Goal: Task Accomplishment & Management: Manage account settings

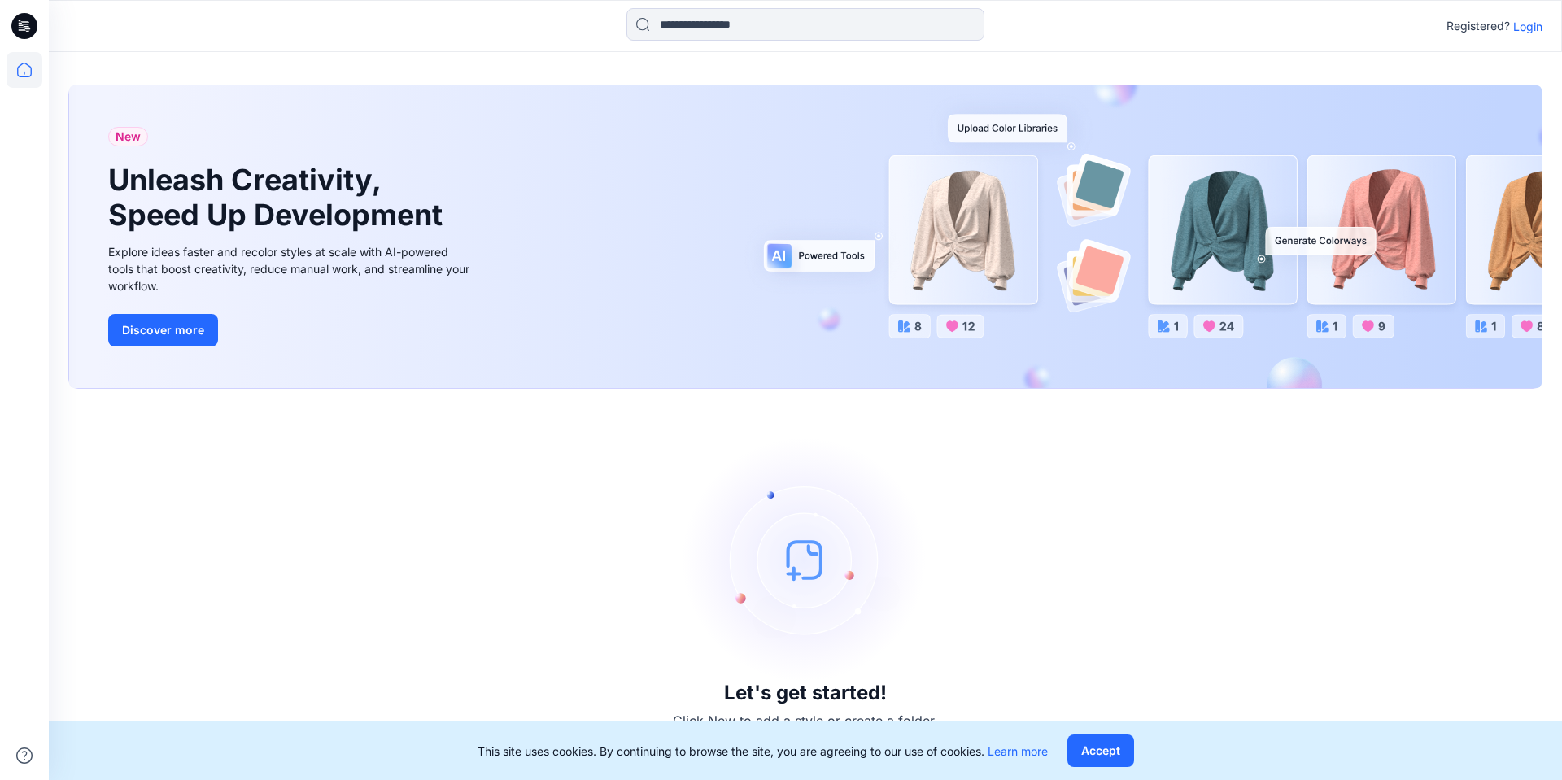
click at [1524, 29] on p "Login" at bounding box center [1528, 26] width 29 height 17
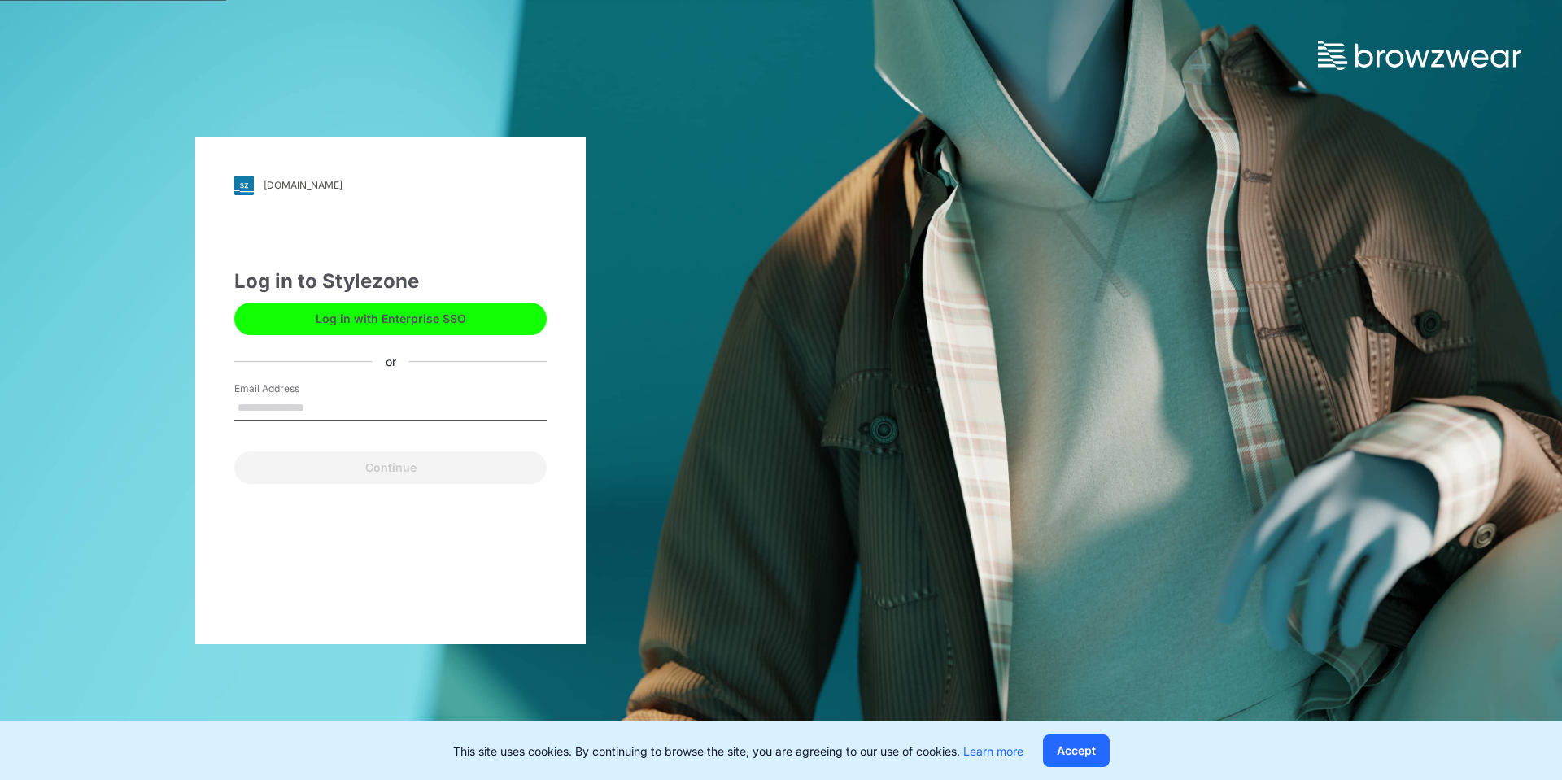
click at [317, 409] on input "Email Address" at bounding box center [390, 408] width 312 height 24
type input "**********"
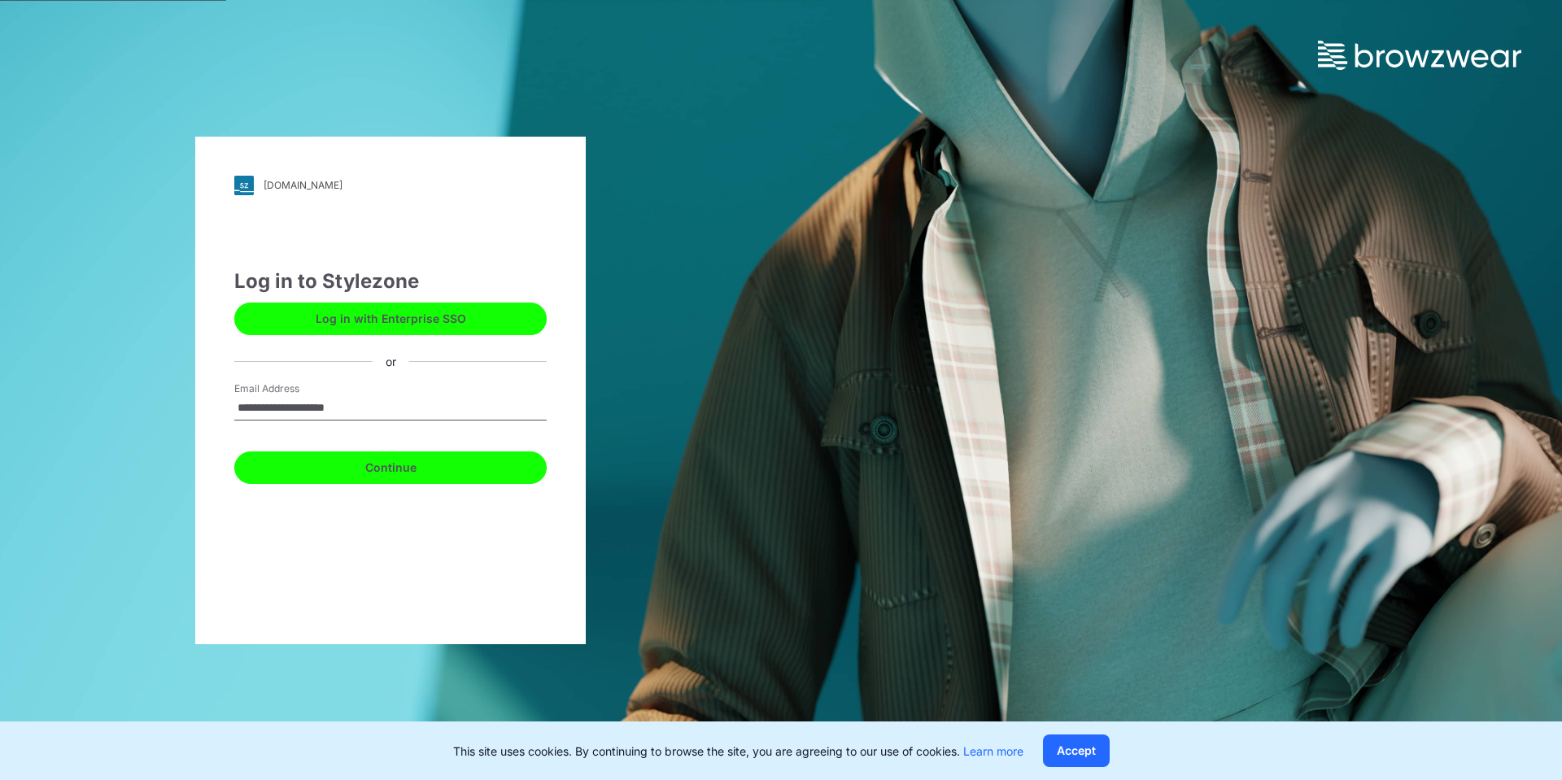
click at [345, 471] on button "Continue" at bounding box center [390, 468] width 312 height 33
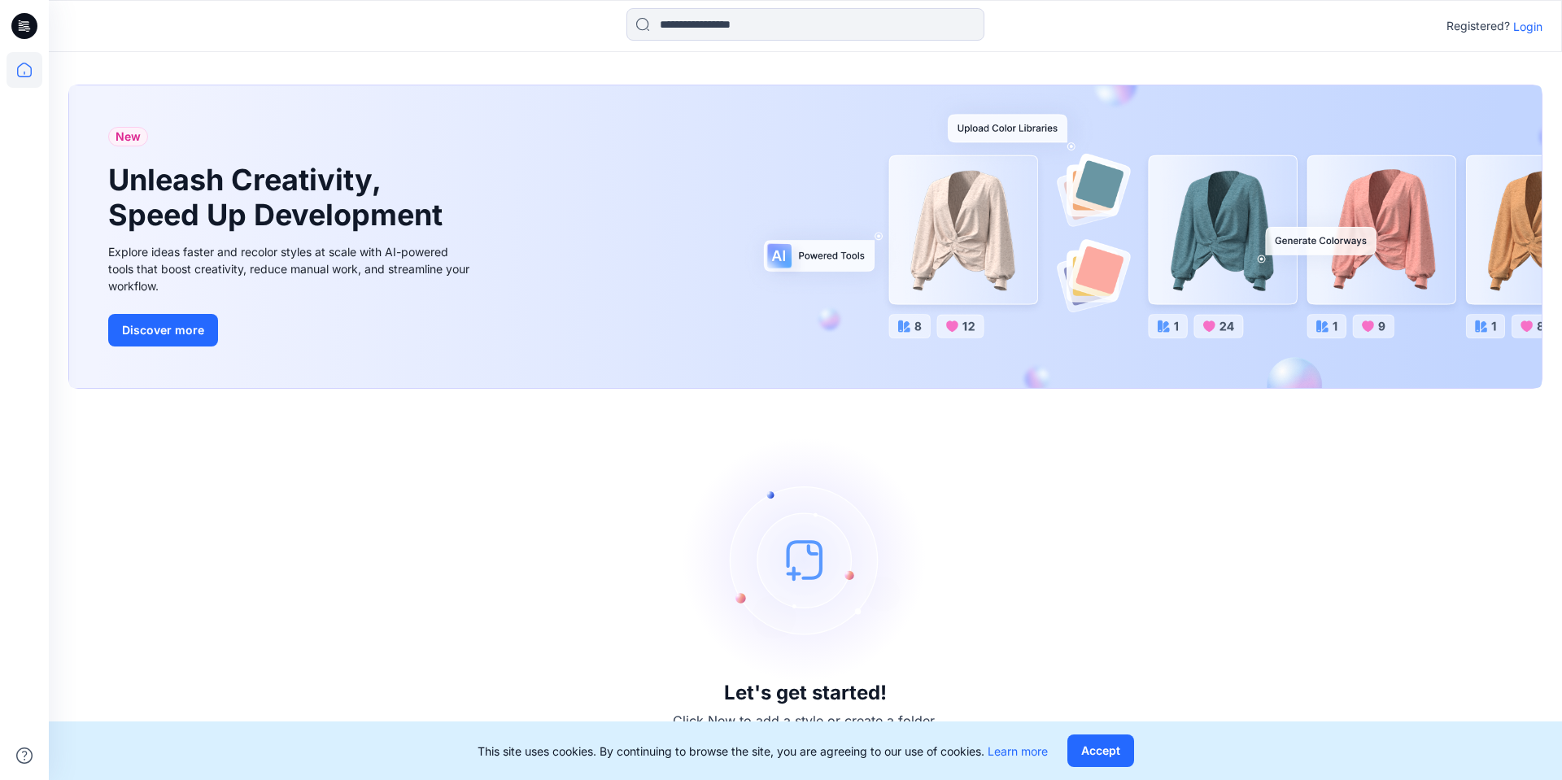
click at [1521, 31] on p "Login" at bounding box center [1528, 26] width 29 height 17
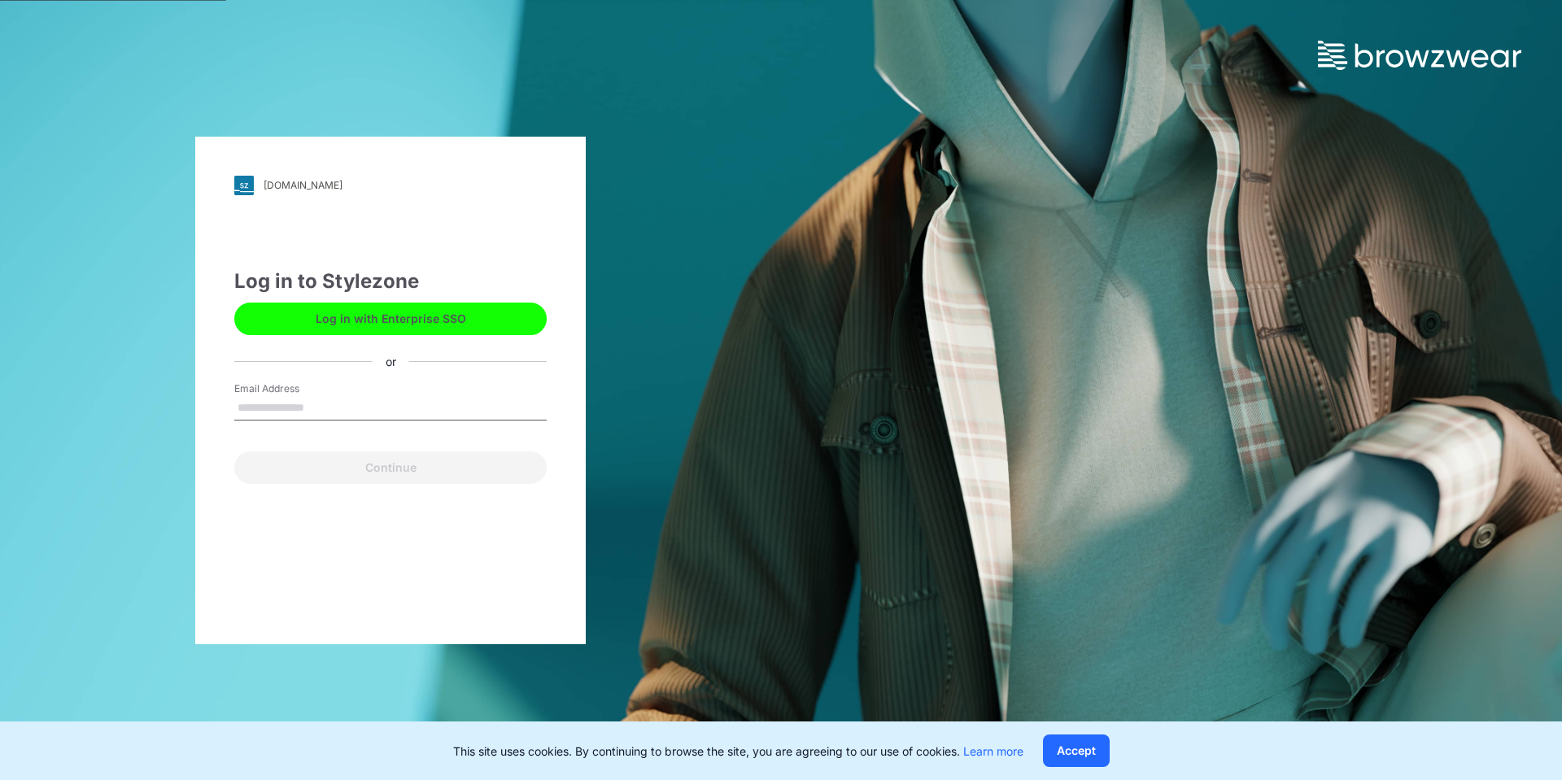
click at [360, 399] on input "Email Address" at bounding box center [390, 408] width 312 height 24
type input "**********"
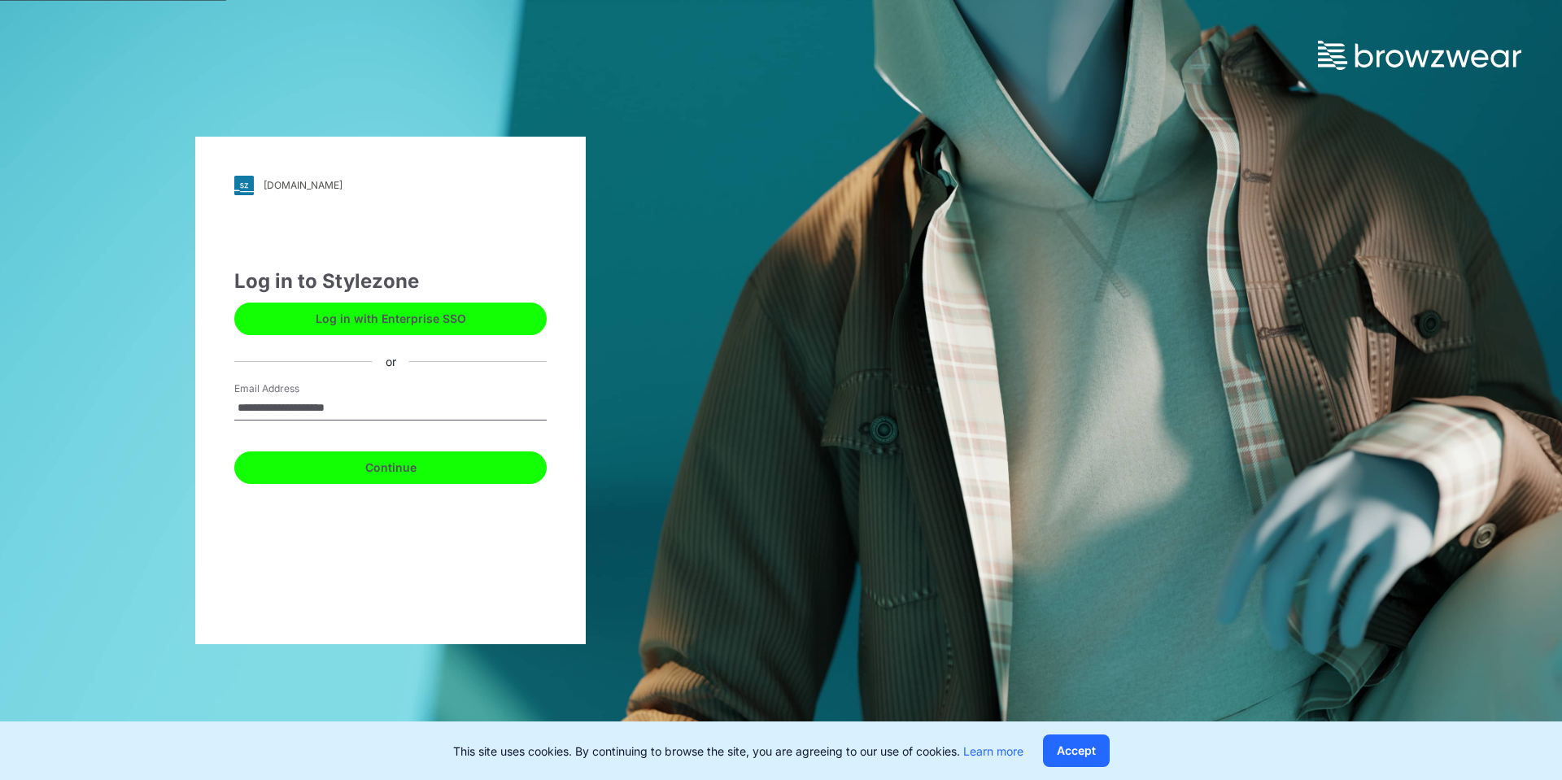
click at [376, 470] on button "Continue" at bounding box center [390, 468] width 312 height 33
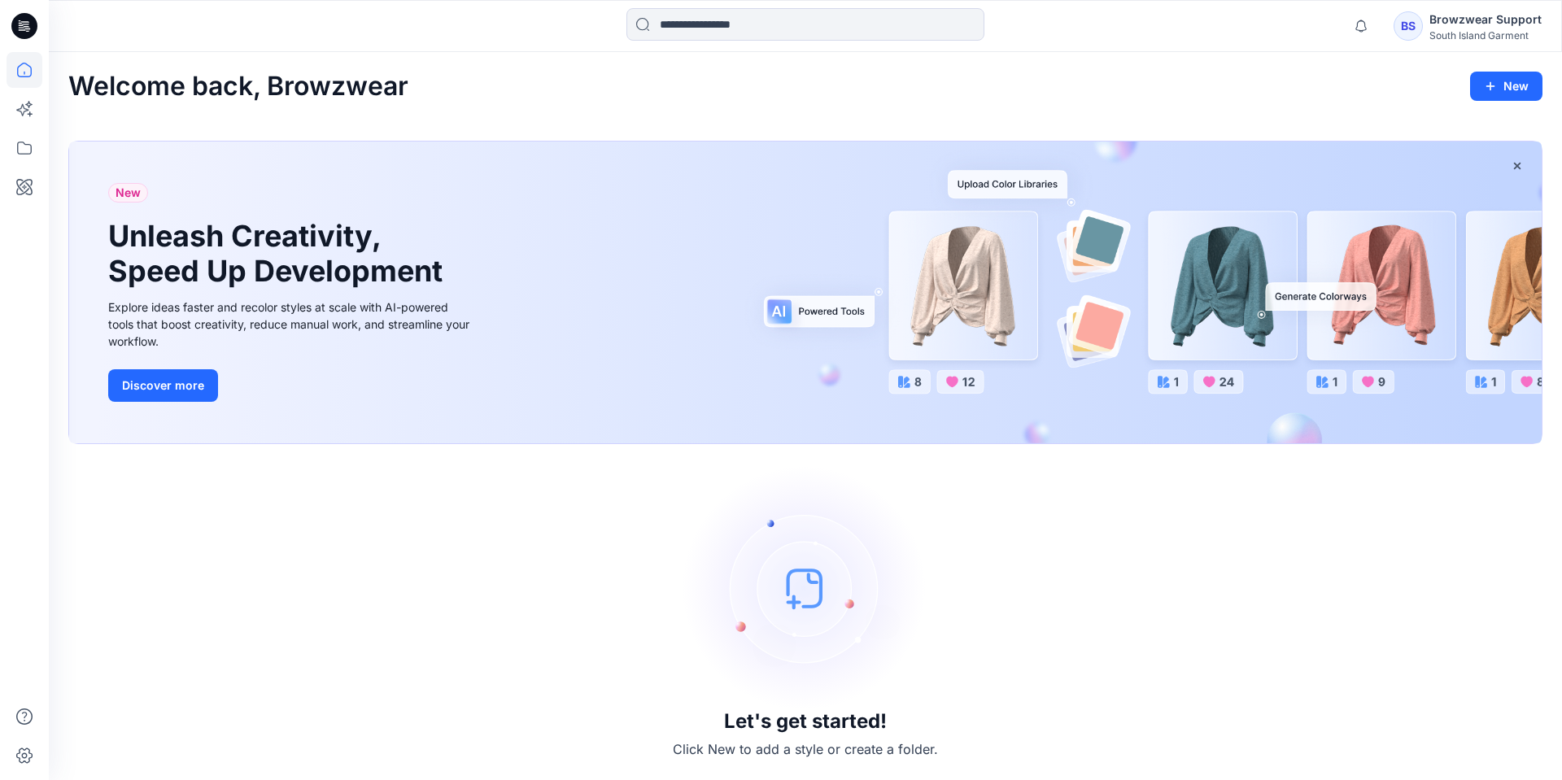
click at [1430, 35] on div "BS Browzwear Support South Island Garment" at bounding box center [1468, 26] width 148 height 33
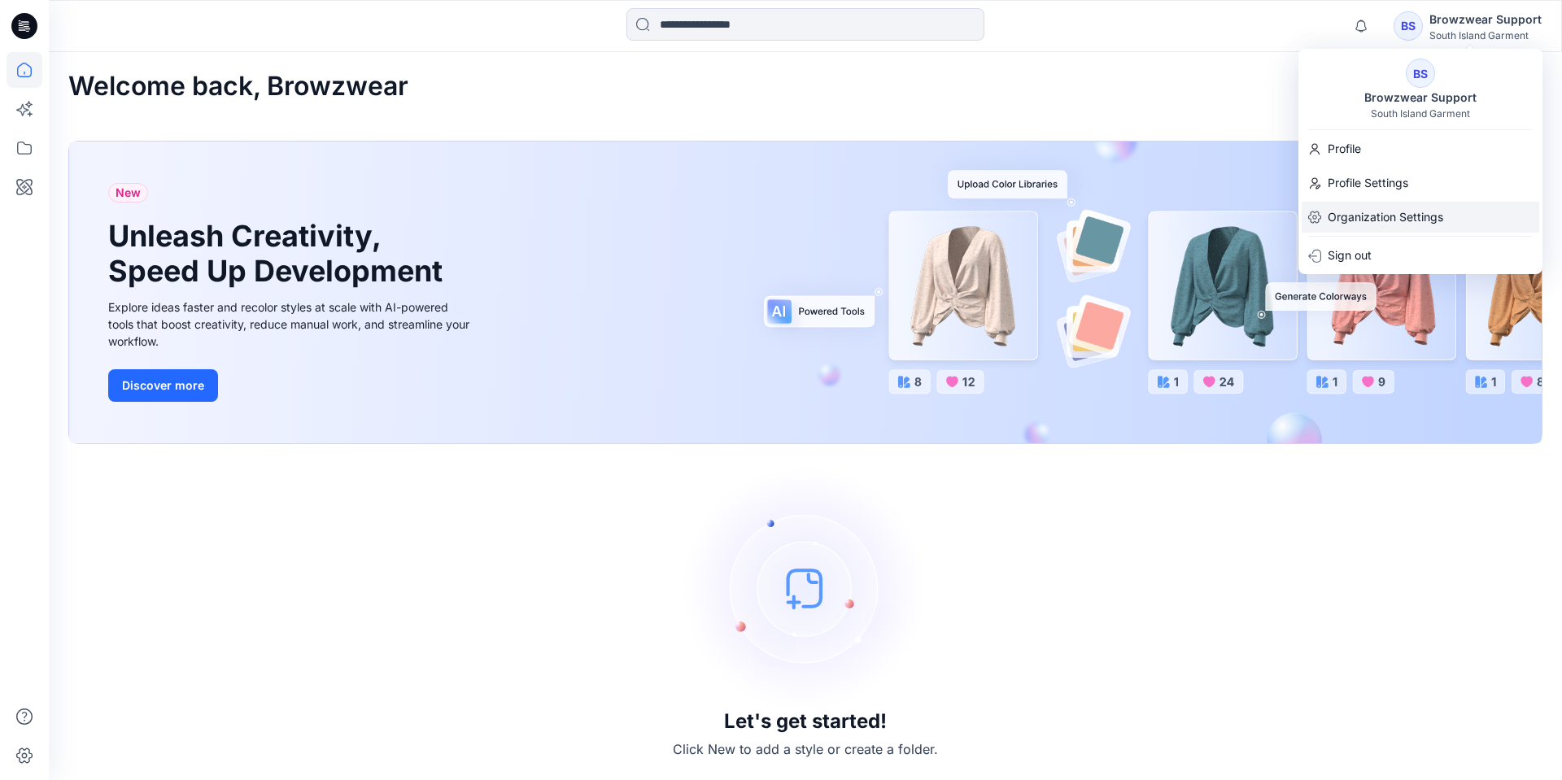
click at [1353, 213] on p "Organization Settings" at bounding box center [1386, 217] width 116 height 31
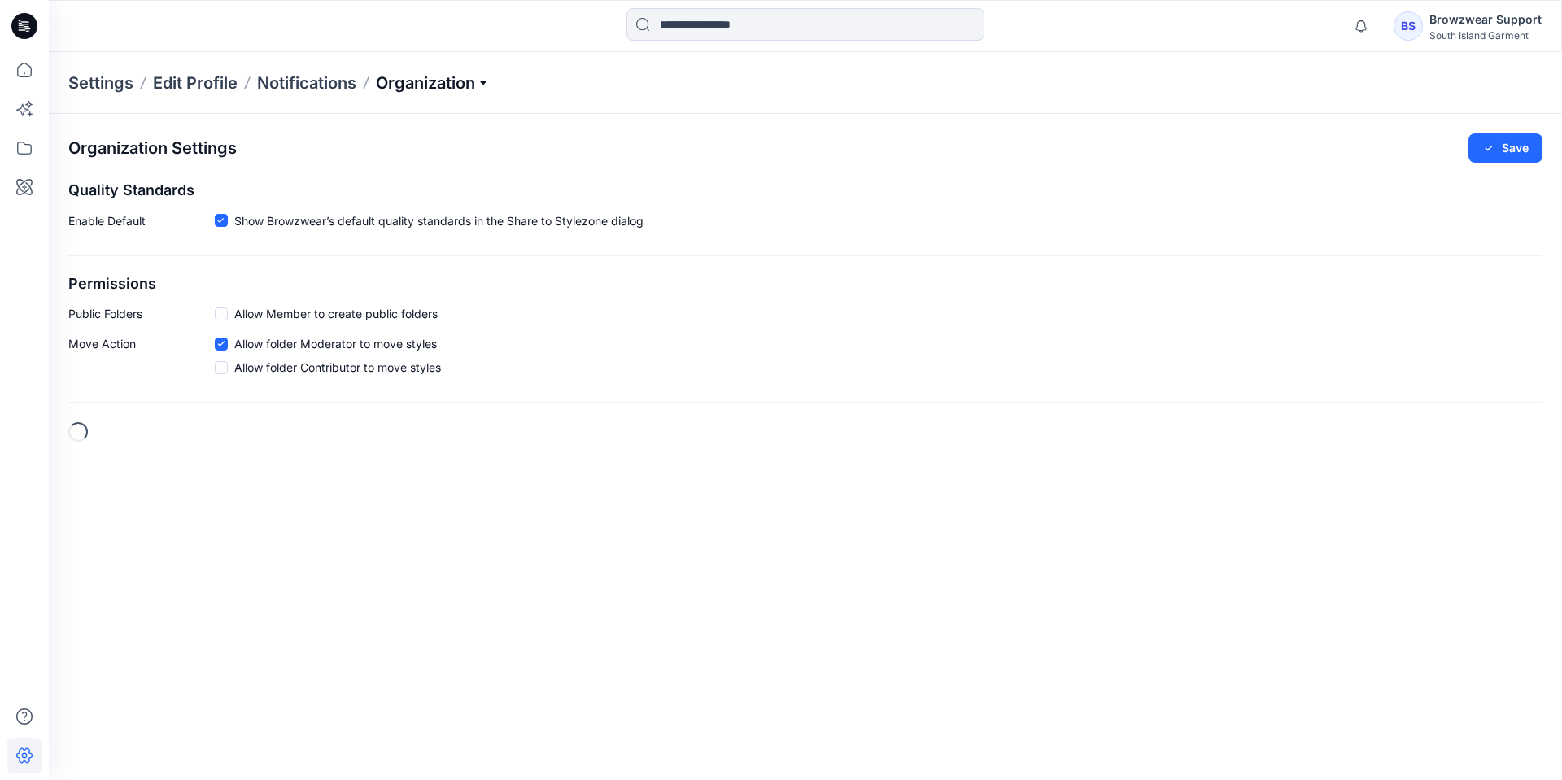
click at [410, 85] on p "Organization" at bounding box center [433, 83] width 114 height 23
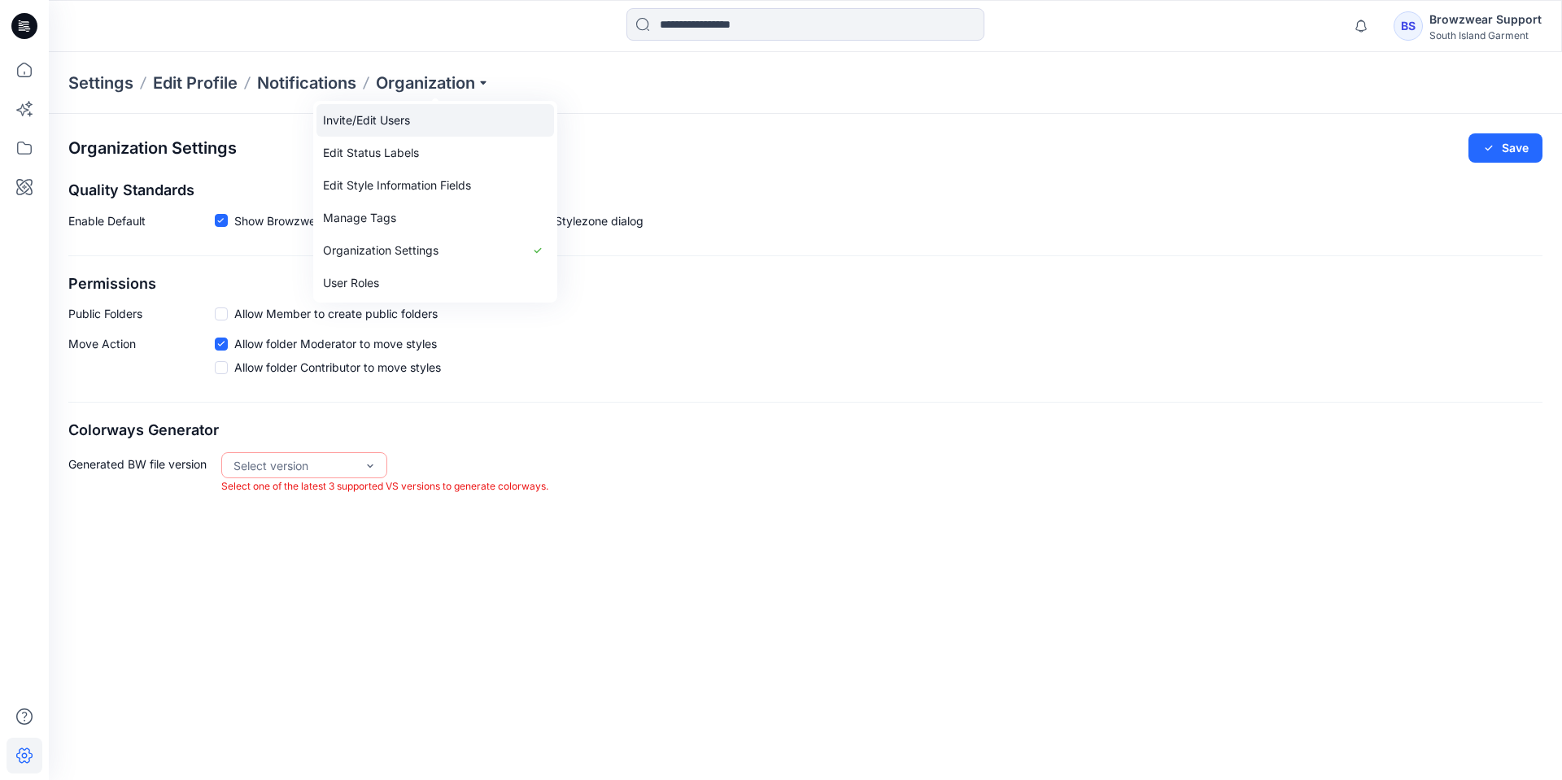
click at [406, 119] on link "Invite/Edit Users" at bounding box center [436, 120] width 238 height 33
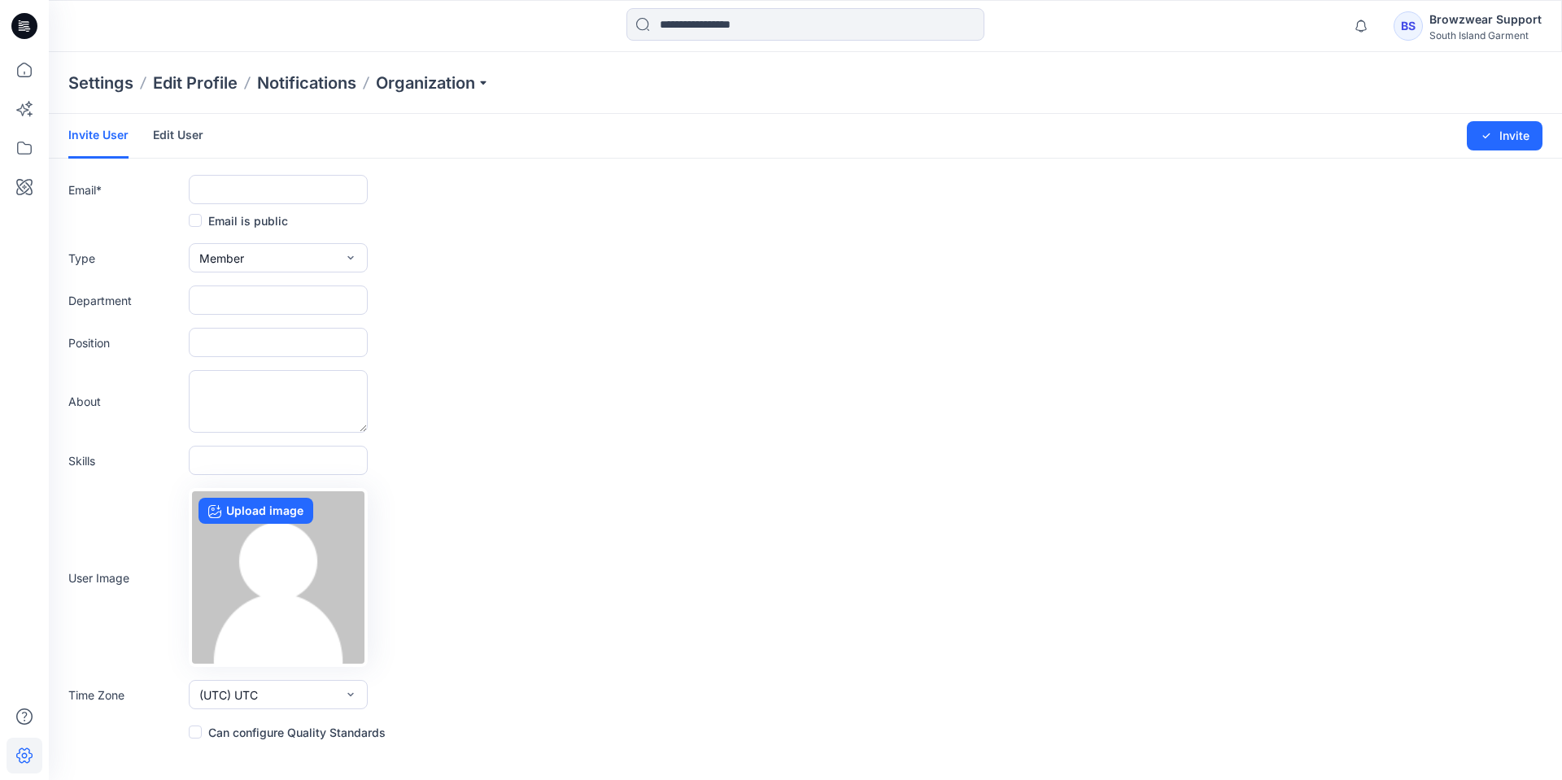
click at [197, 134] on link "Edit User" at bounding box center [178, 135] width 50 height 42
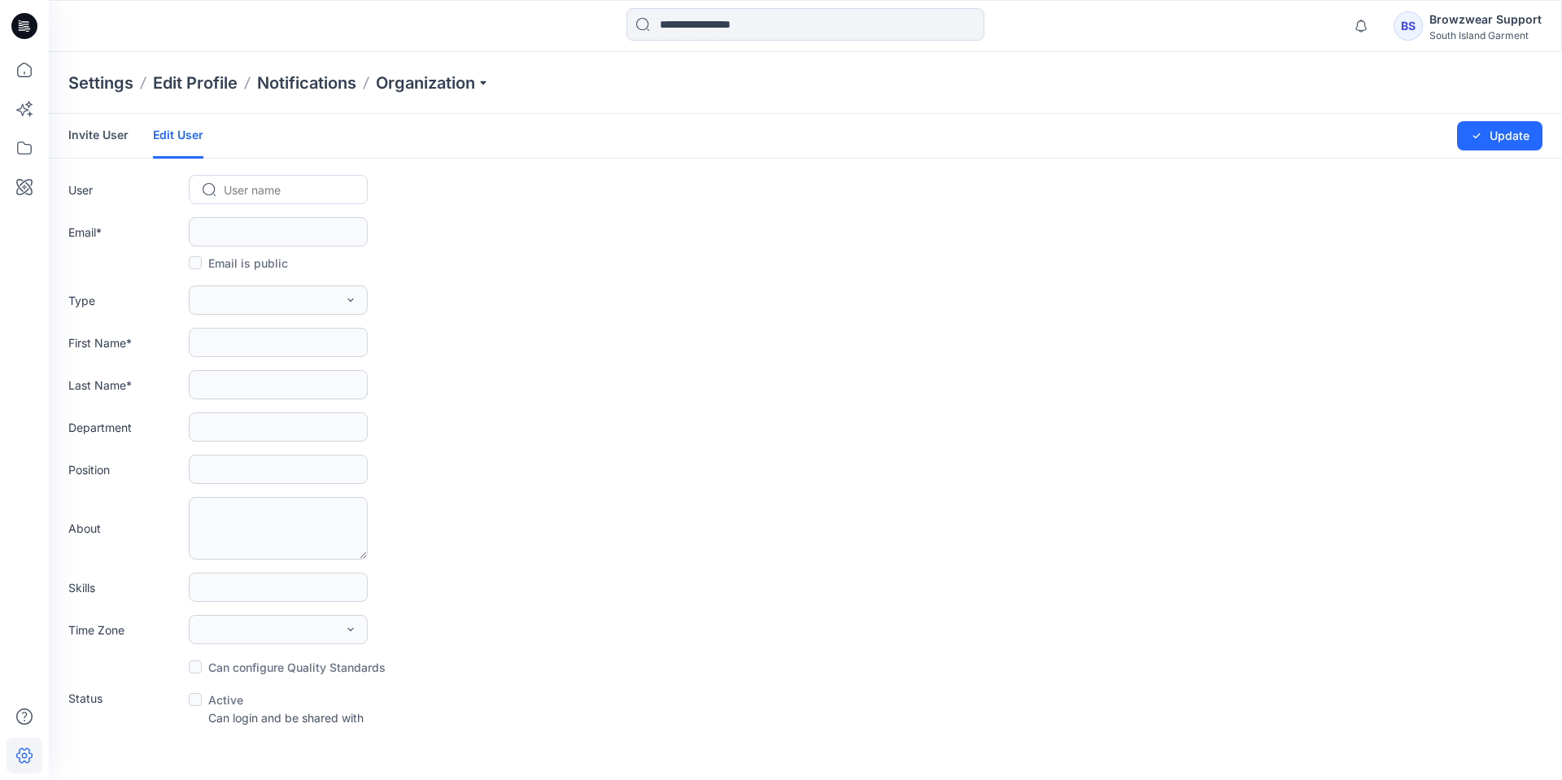
click at [239, 190] on div at bounding box center [288, 190] width 129 height 20
type input "*"
click at [252, 227] on div "No Results" at bounding box center [278, 222] width 179 height 30
click at [430, 76] on p "Organization" at bounding box center [433, 83] width 114 height 23
click at [385, 276] on link "User Roles" at bounding box center [436, 283] width 238 height 33
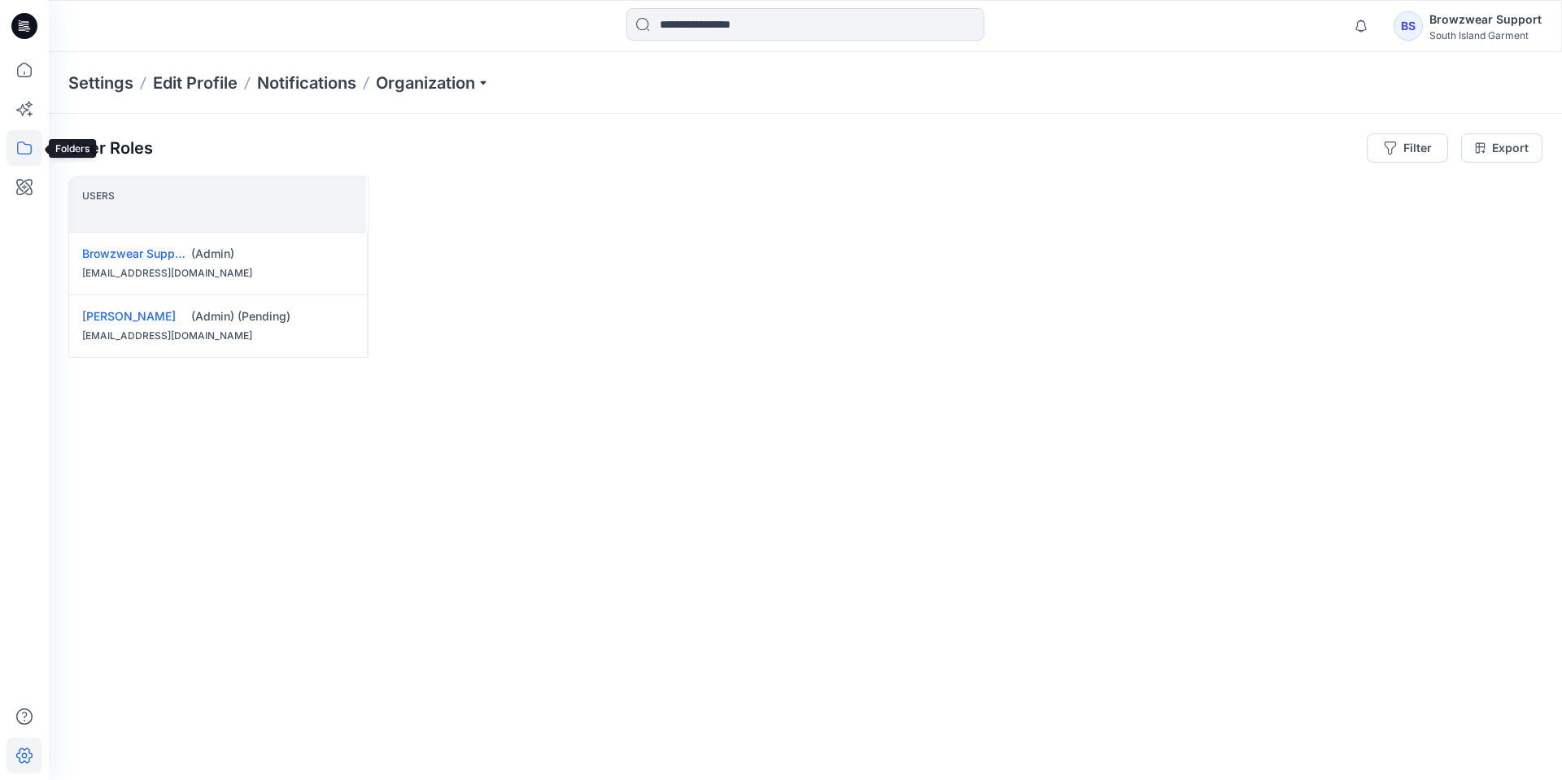
click at [33, 142] on icon at bounding box center [25, 148] width 36 height 36
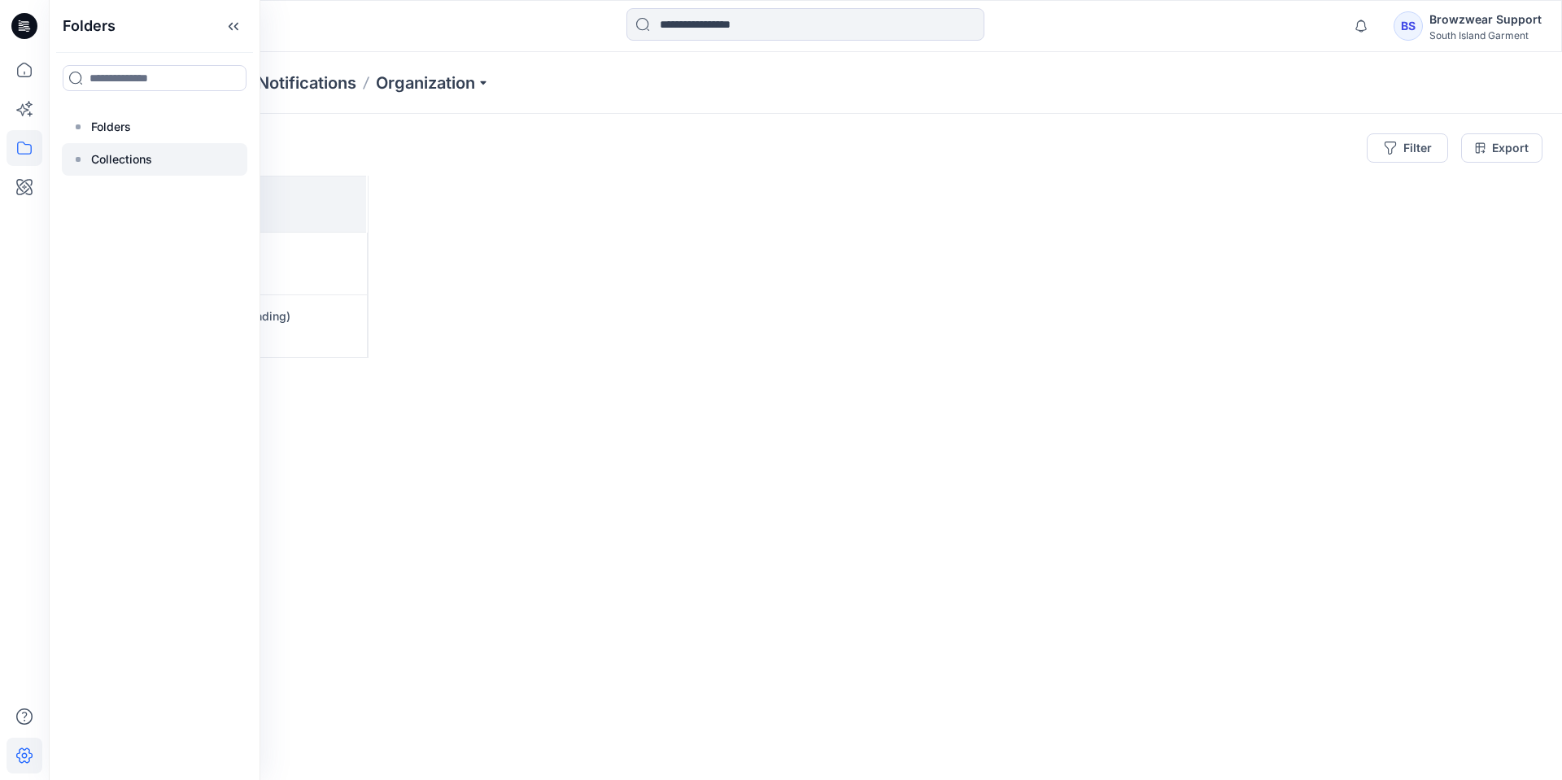
click at [121, 163] on p "Collections" at bounding box center [121, 160] width 61 height 20
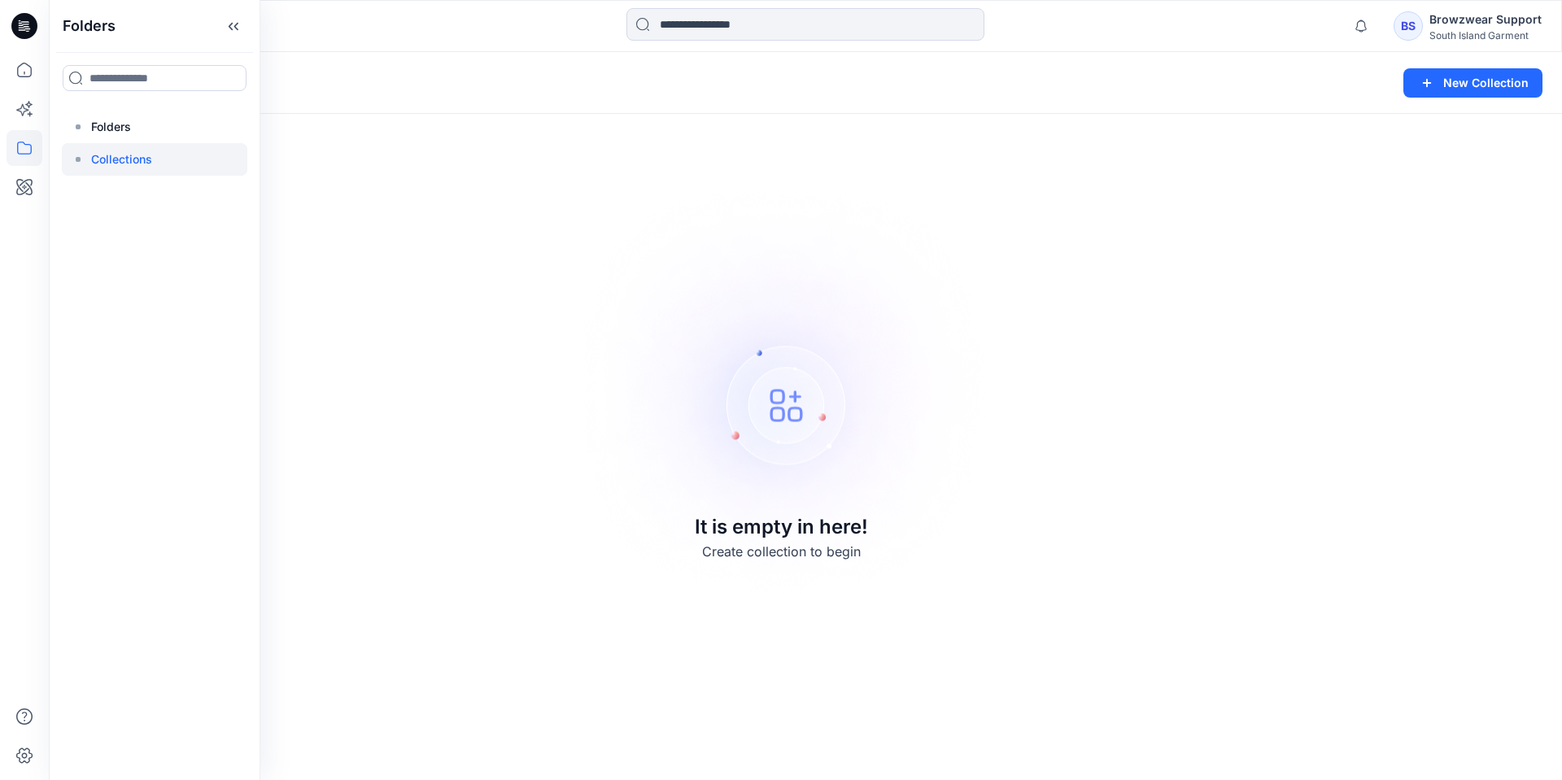
click at [1051, 270] on div "Collections New Collection It is empty in here! Create collection to begin" at bounding box center [806, 416] width 1514 height 728
click at [1466, 84] on button "New Collection" at bounding box center [1473, 82] width 139 height 29
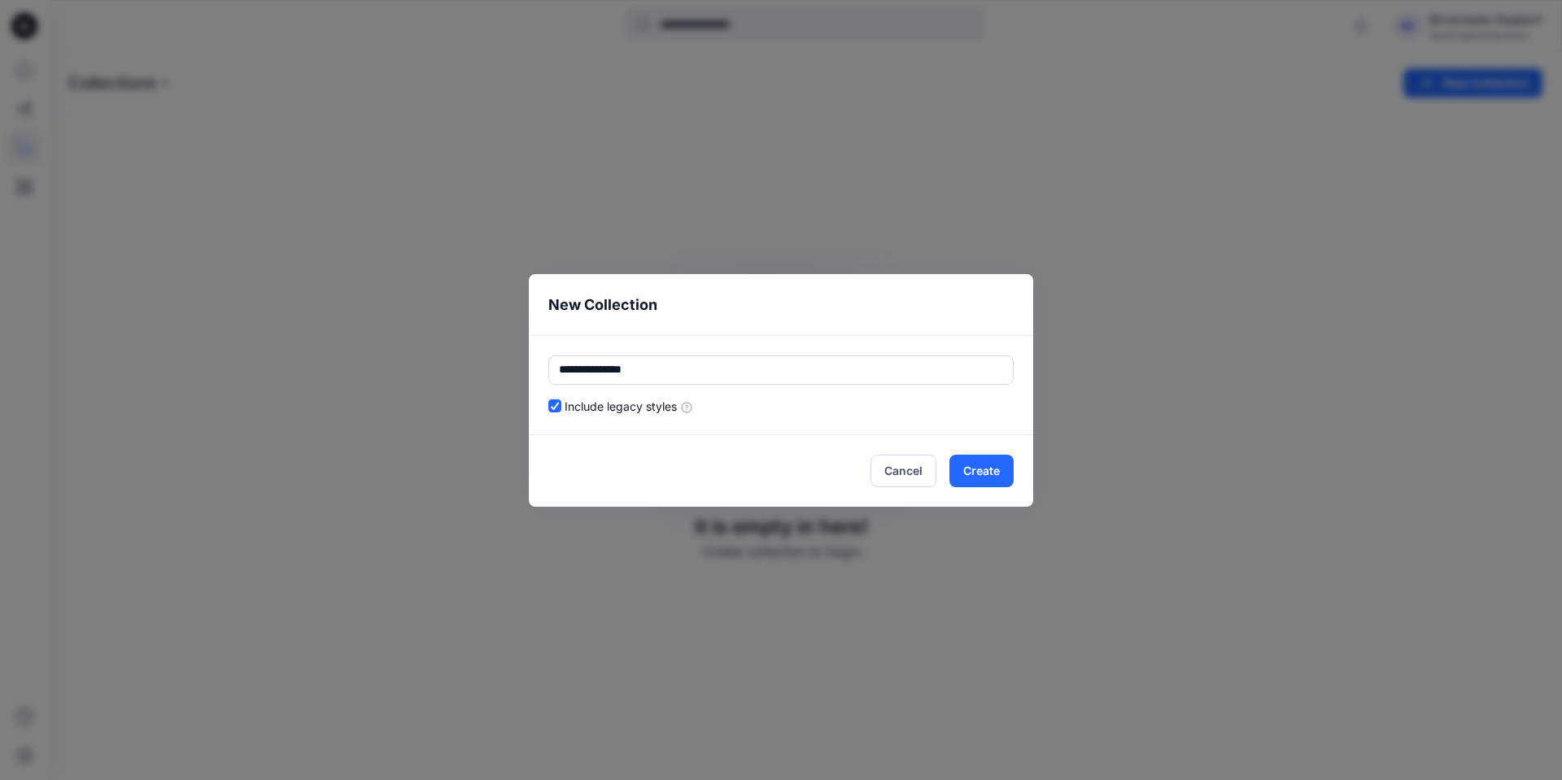
type input "**********"
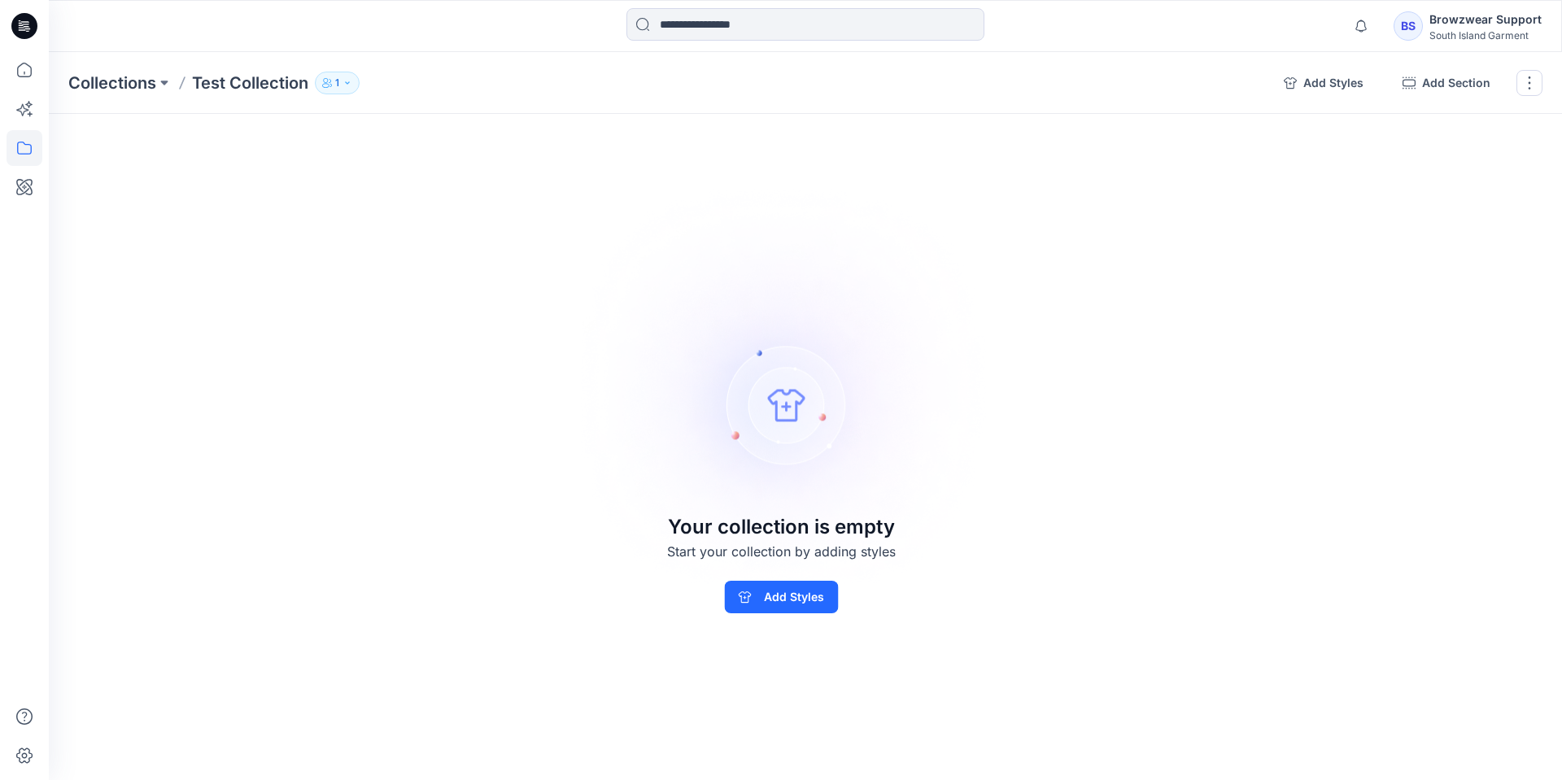
click at [347, 82] on icon "button" at bounding box center [347, 82] width 4 height 2
click at [1536, 85] on button "button" at bounding box center [1530, 83] width 26 height 26
click at [1457, 190] on button "Delete Collection" at bounding box center [1452, 196] width 176 height 30
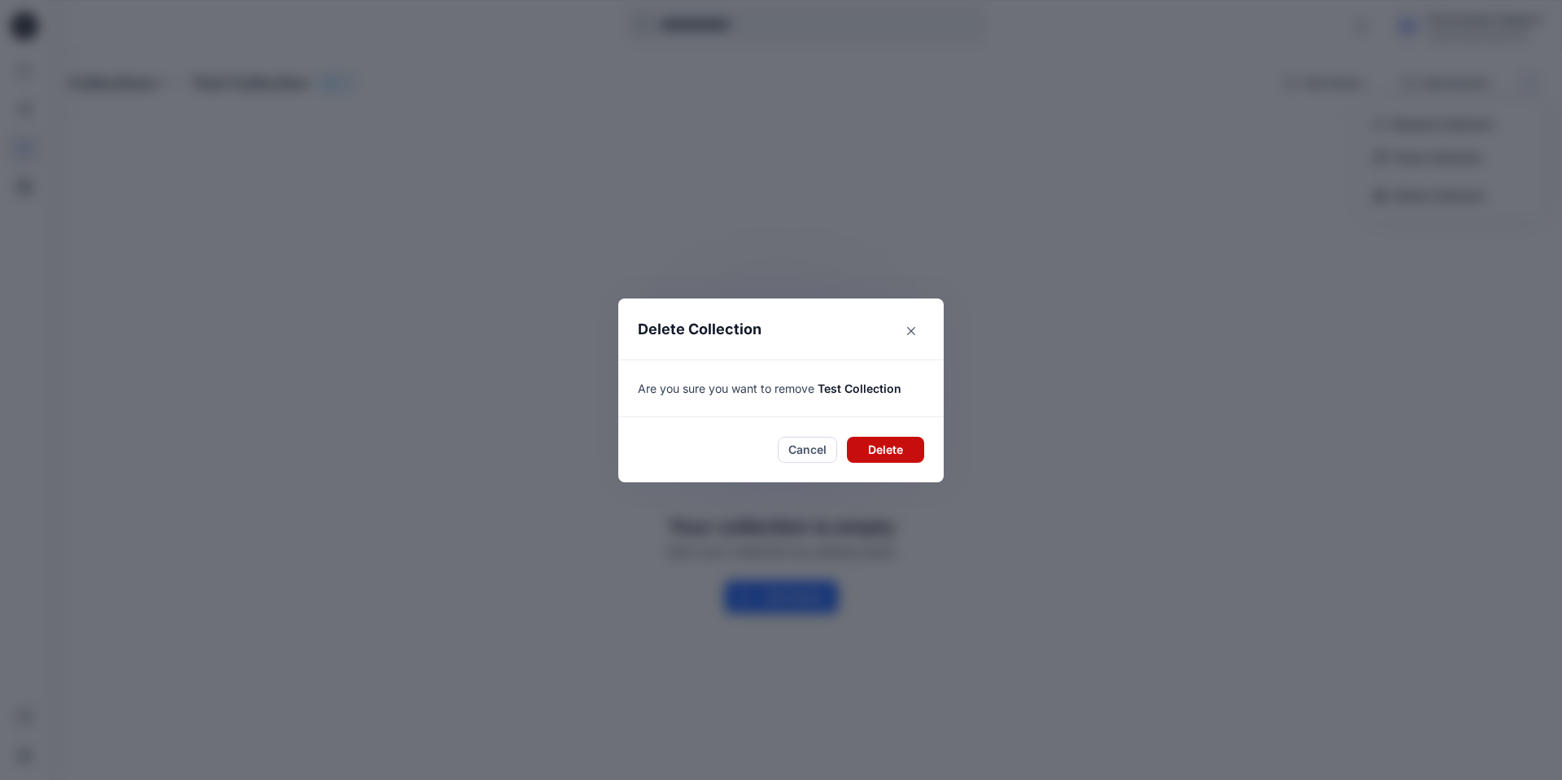
click at [911, 442] on button "Delete" at bounding box center [885, 450] width 77 height 26
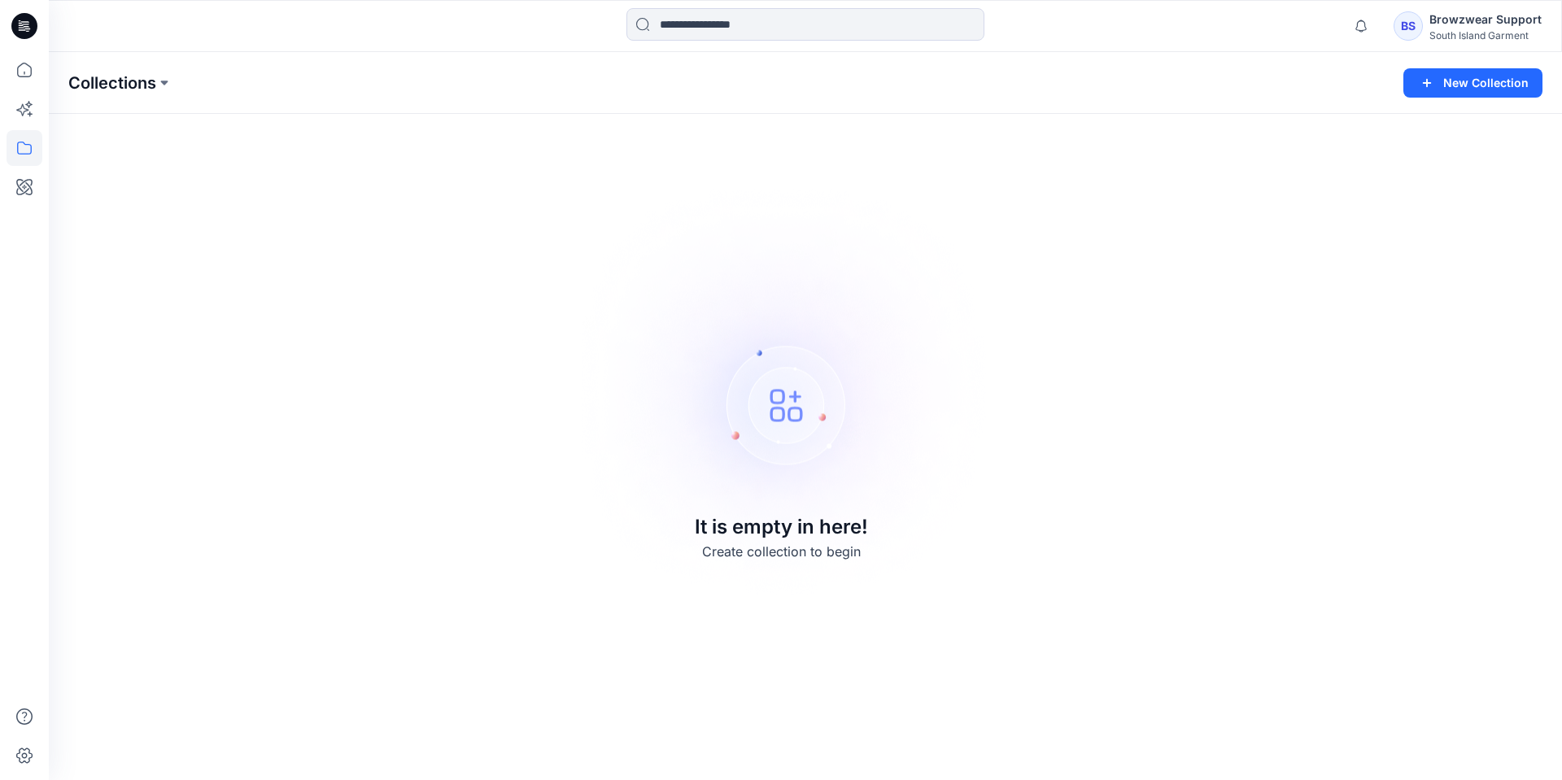
click at [151, 83] on p "Collections" at bounding box center [112, 83] width 88 height 23
click at [1424, 83] on icon "button" at bounding box center [1428, 83] width 20 height 20
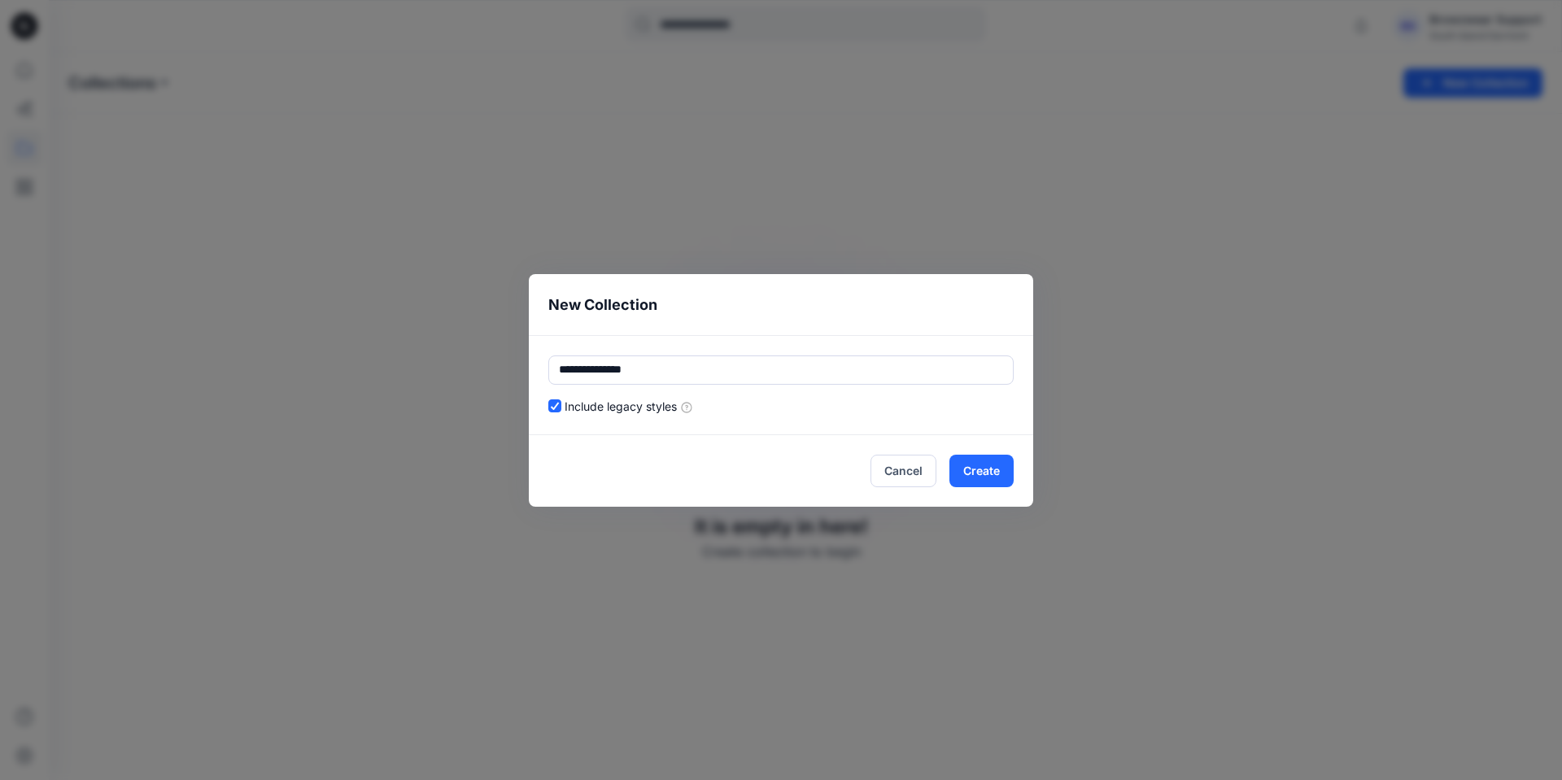
type input "**********"
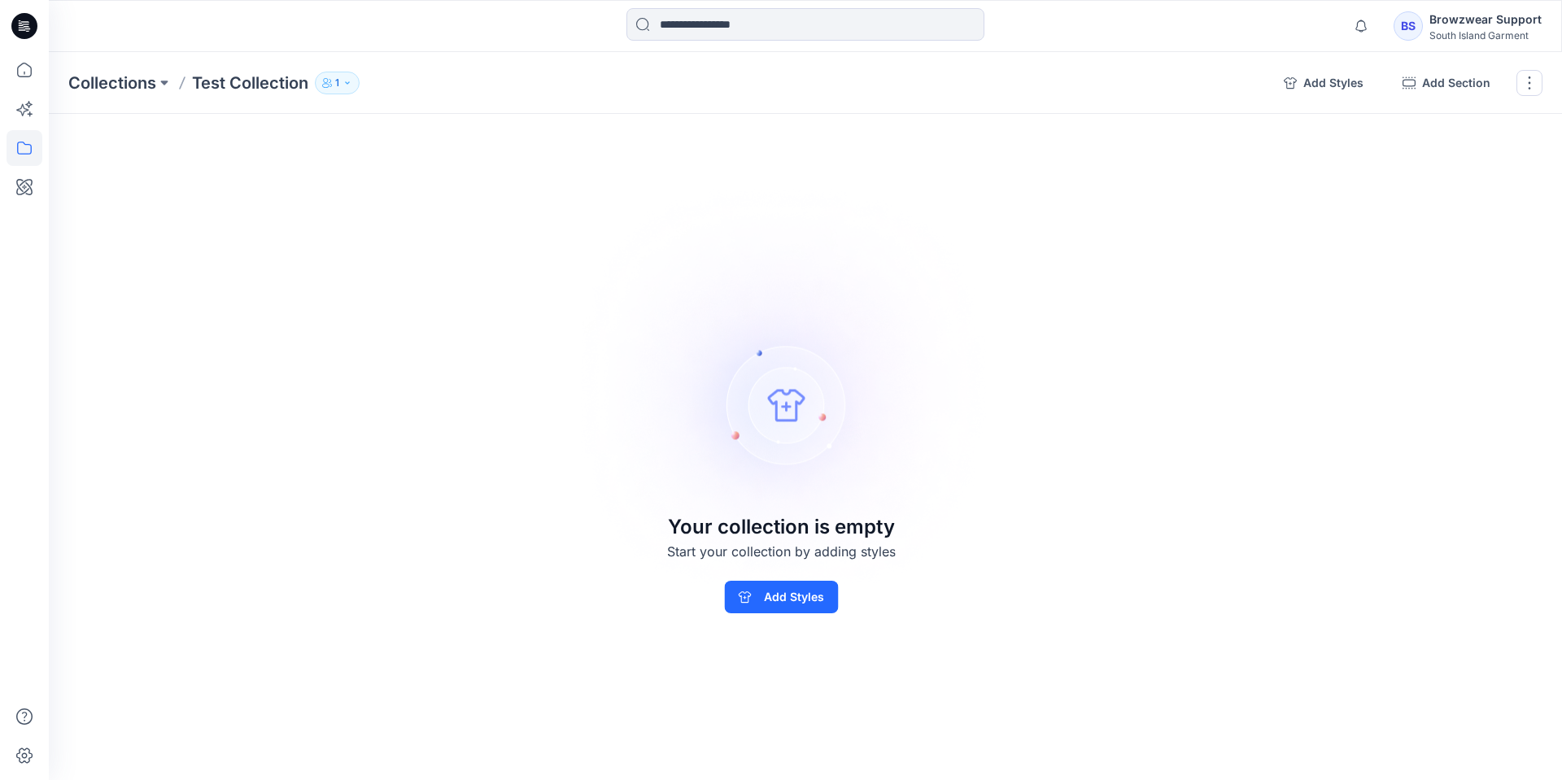
click at [339, 81] on p "1" at bounding box center [337, 83] width 4 height 18
